Goal: Task Accomplishment & Management: Manage account settings

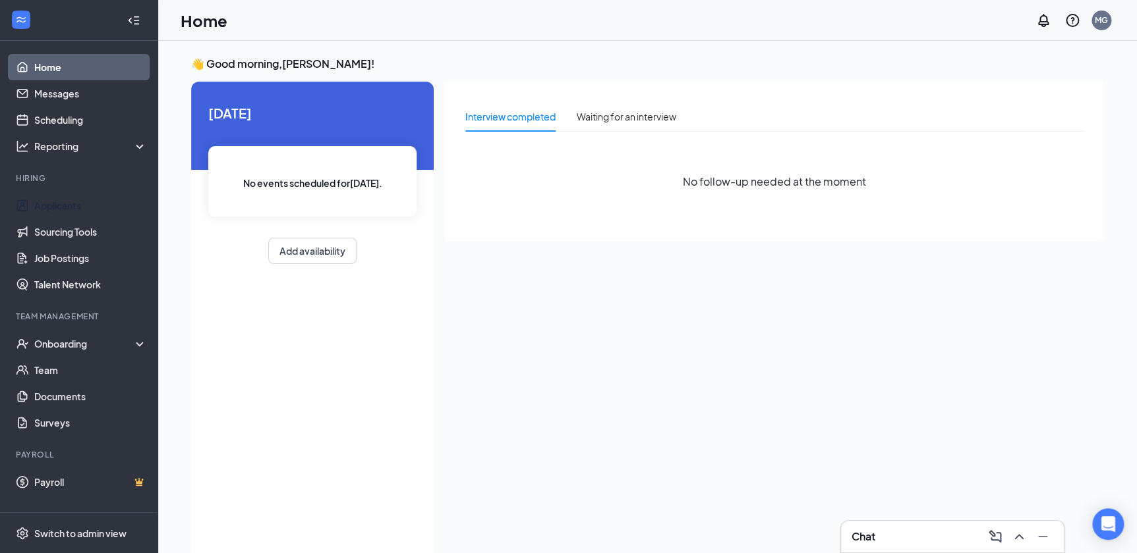
drag, startPoint x: 53, startPoint y: 205, endPoint x: 157, endPoint y: 188, distance: 105.5
click at [53, 205] on link "Applicants" at bounding box center [90, 205] width 113 height 26
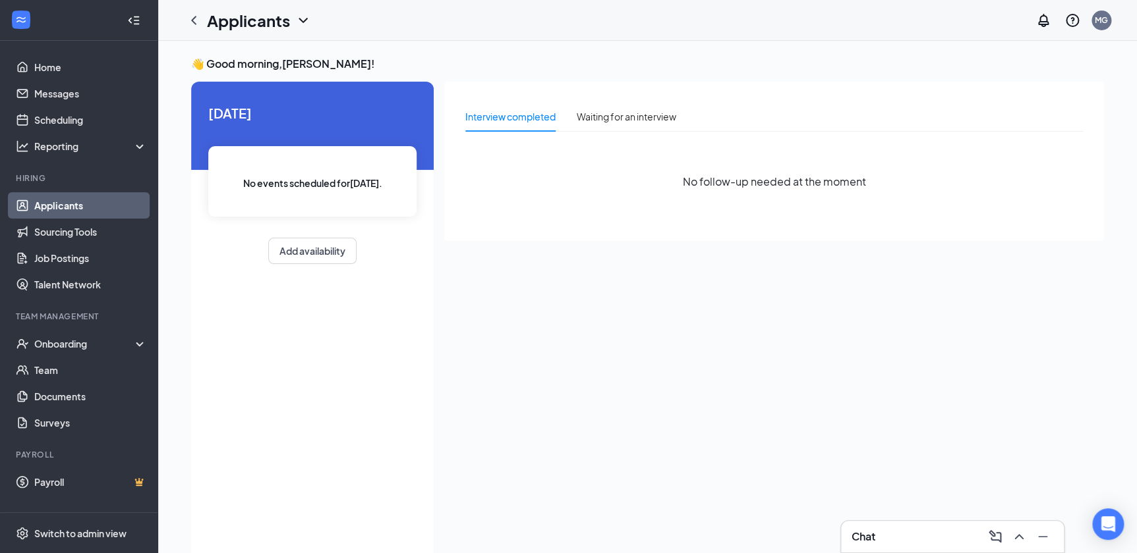
click at [68, 204] on link "Applicants" at bounding box center [90, 205] width 113 height 26
click at [517, 119] on div "Interview completed" at bounding box center [510, 116] width 90 height 14
click at [38, 206] on link "Applicants" at bounding box center [90, 205] width 113 height 26
click at [53, 94] on link "Messages" at bounding box center [90, 93] width 113 height 26
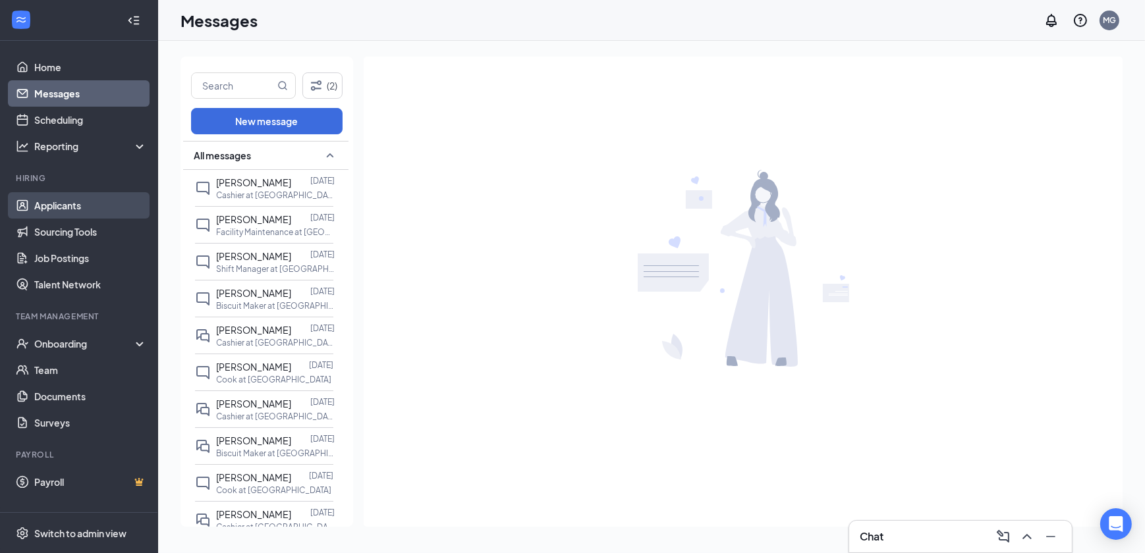
click at [86, 204] on link "Applicants" at bounding box center [90, 205] width 113 height 26
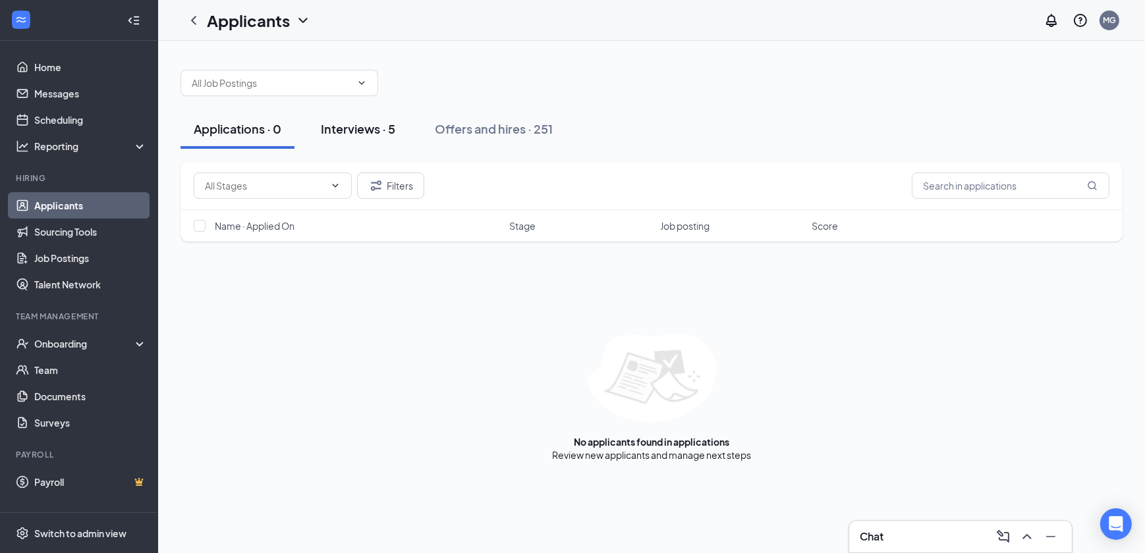
click at [345, 127] on div "Interviews · 5" at bounding box center [358, 129] width 74 height 16
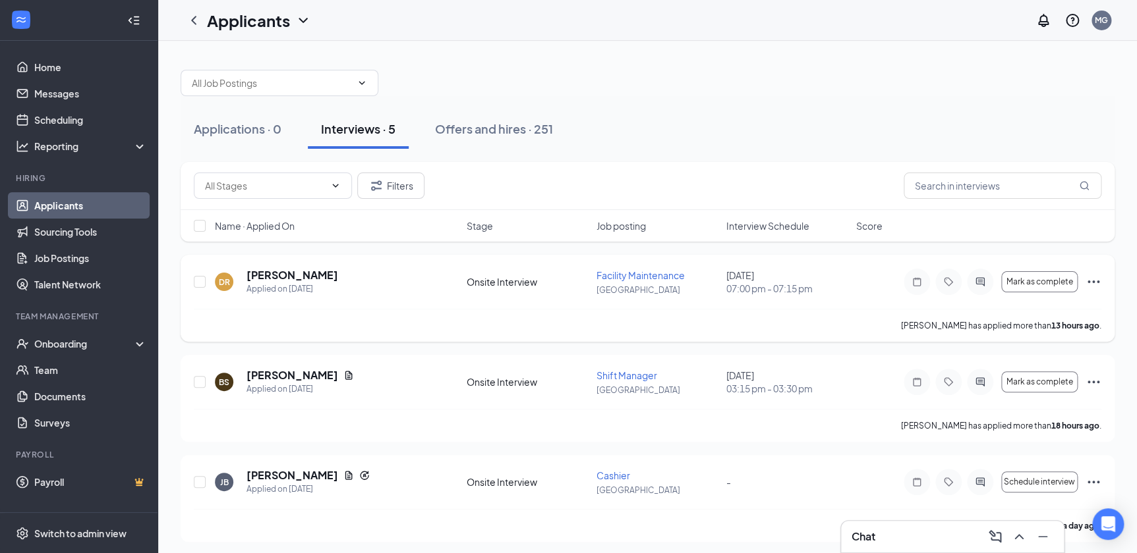
click at [1089, 278] on icon "Ellipses" at bounding box center [1093, 282] width 16 height 16
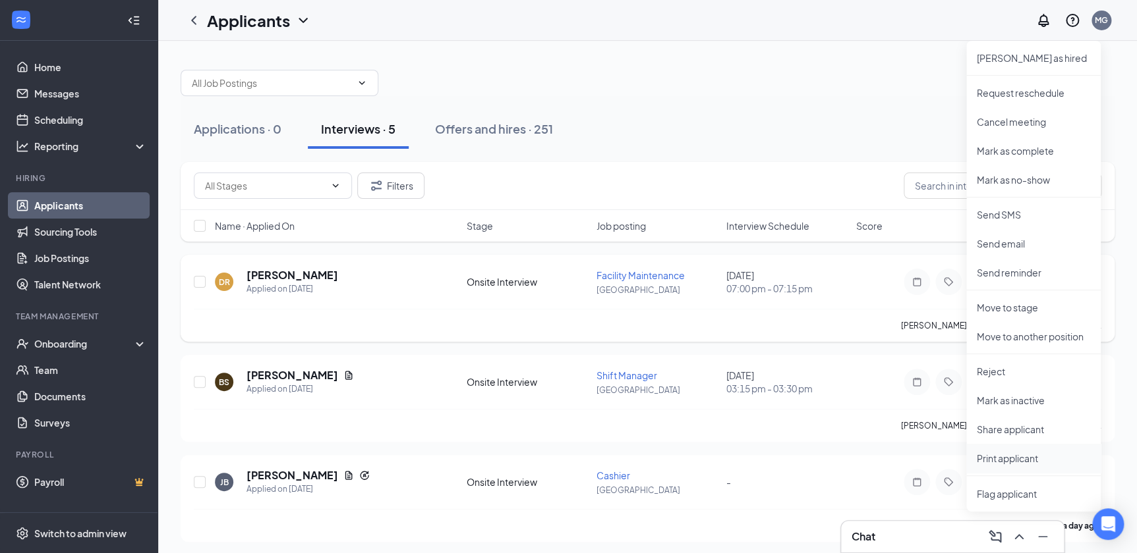
click at [1001, 453] on p "Print applicant" at bounding box center [1033, 458] width 113 height 13
